Goal: Information Seeking & Learning: Find specific fact

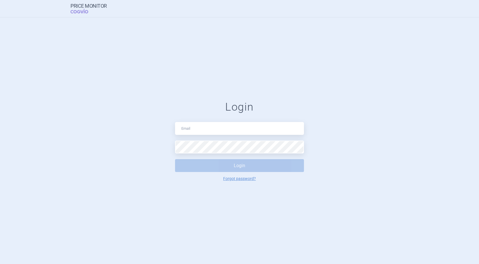
type input "[PERSON_NAME][EMAIL_ADDRESS][DOMAIN_NAME]"
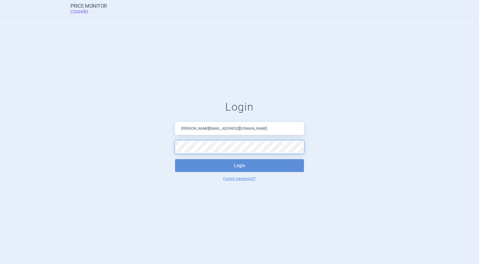
click at [175, 159] on button "Login" at bounding box center [239, 165] width 129 height 13
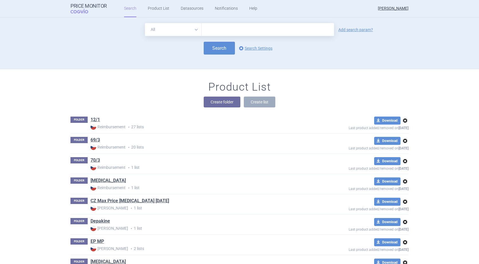
click at [219, 29] on input "text" at bounding box center [268, 29] width 132 height 13
type input "[MEDICAL_DATA]"
click button "Search" at bounding box center [219, 48] width 31 height 13
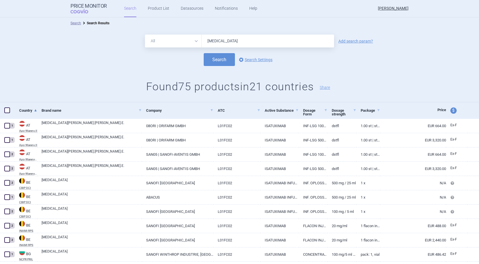
click at [253, 42] on input "[MEDICAL_DATA]" at bounding box center [268, 41] width 132 height 13
type input "[MEDICAL_DATA] 100mg"
click at [204, 53] on button "Search" at bounding box center [219, 59] width 31 height 13
